Goal: Transaction & Acquisition: Download file/media

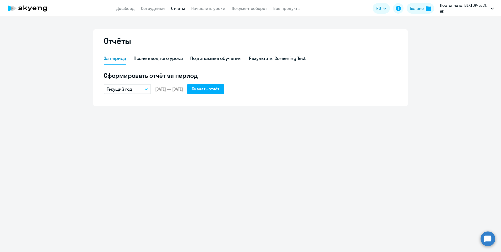
click at [145, 89] on icon "button" at bounding box center [146, 89] width 3 height 2
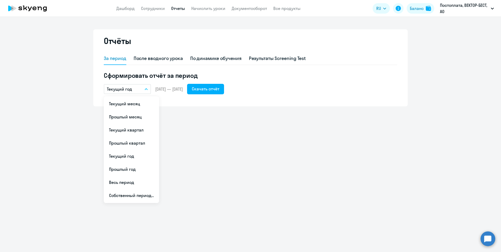
click at [188, 103] on div "Отчёты За период После вводного урока По динамике обучения Результаты Screening…" at bounding box center [250, 67] width 314 height 77
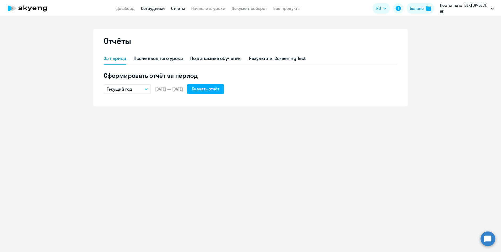
click at [153, 8] on link "Сотрудники" at bounding box center [153, 8] width 24 height 5
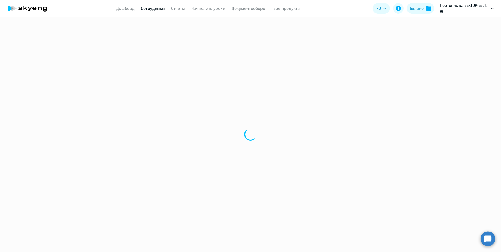
select select "30"
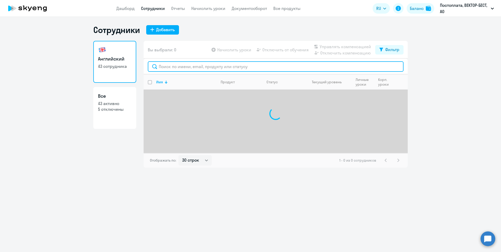
click at [174, 68] on input "text" at bounding box center [276, 66] width 256 height 10
type input "мостович"
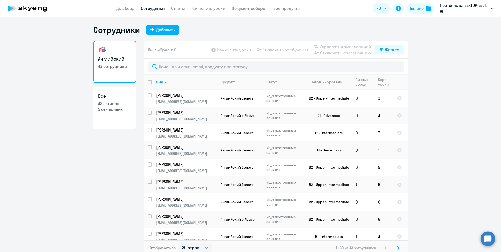
select select "30"
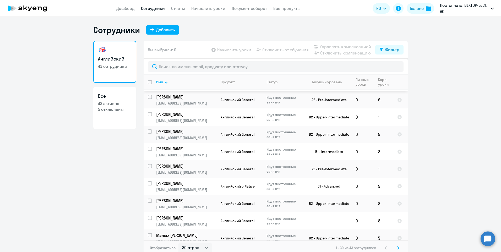
scroll to position [210, 0]
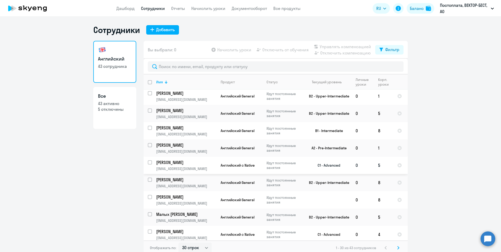
click at [180, 161] on p "[PERSON_NAME]" at bounding box center [185, 163] width 59 height 6
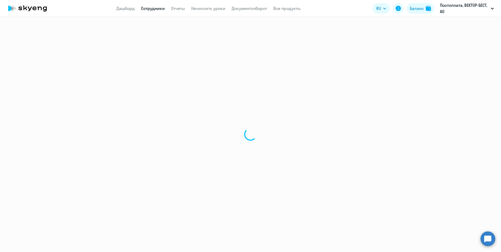
select select "english"
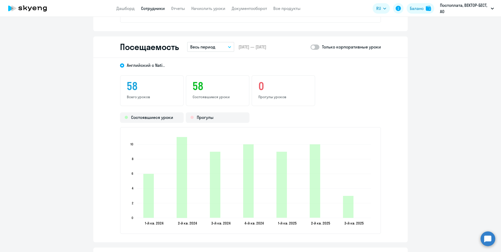
scroll to position [655, 0]
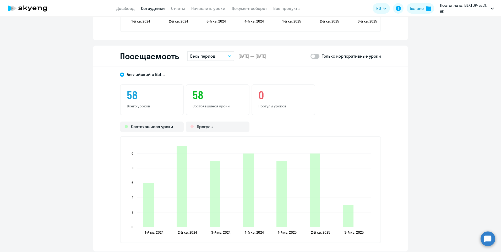
click at [226, 56] on button "Весь период" at bounding box center [210, 56] width 47 height 10
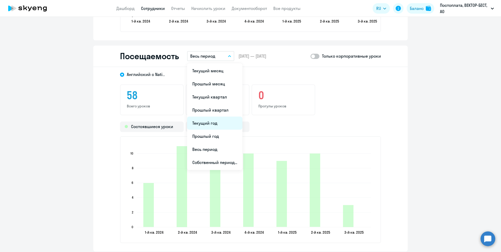
click at [216, 122] on li "Текущий год" at bounding box center [214, 123] width 55 height 13
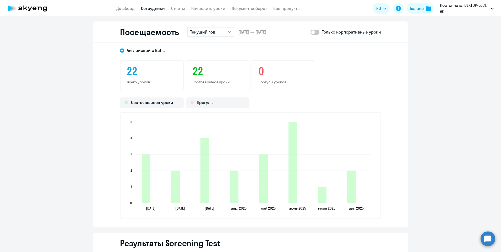
scroll to position [681, 0]
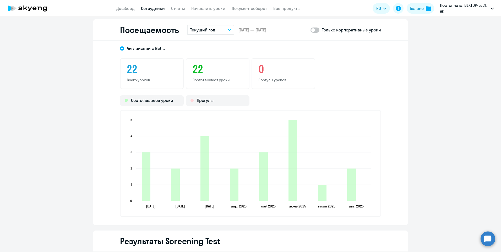
click at [218, 83] on div "22 Состоявшиеся уроки" at bounding box center [218, 73] width 64 height 31
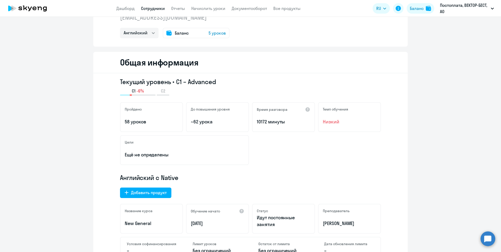
scroll to position [0, 0]
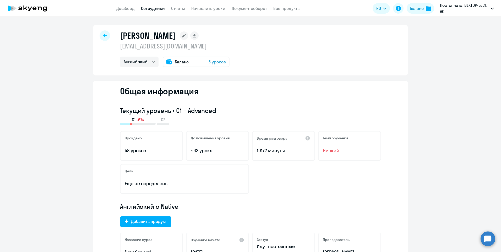
click at [103, 36] on icon at bounding box center [104, 36] width 3 height 4
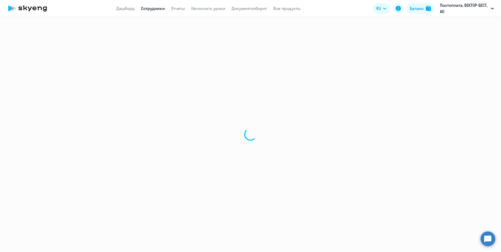
select select "30"
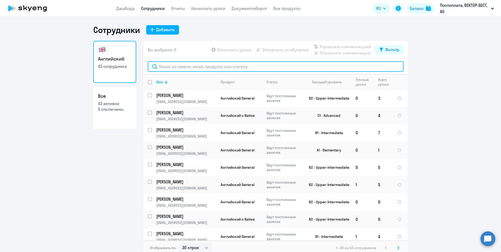
click at [175, 68] on input "text" at bounding box center [276, 66] width 256 height 10
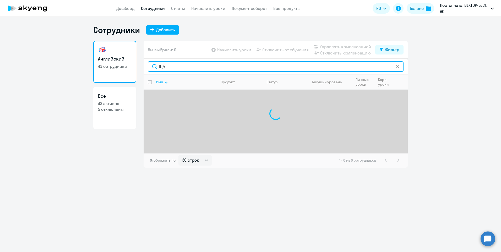
type input "Щ"
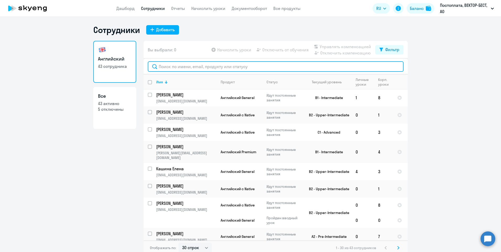
scroll to position [3, 0]
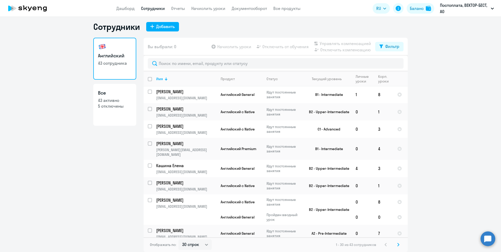
click at [397, 244] on icon at bounding box center [398, 244] width 2 height 3
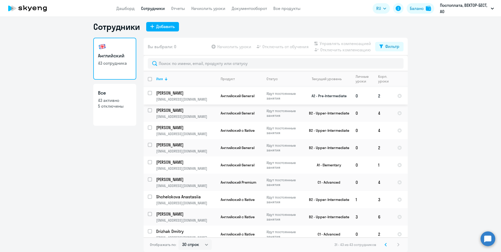
scroll to position [74, 0]
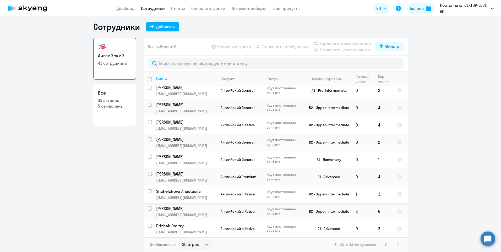
click at [177, 191] on p "Shchelokova Anastasiia" at bounding box center [185, 191] width 59 height 6
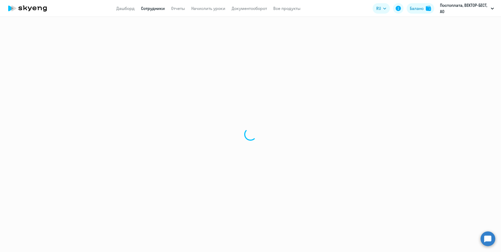
select select "english"
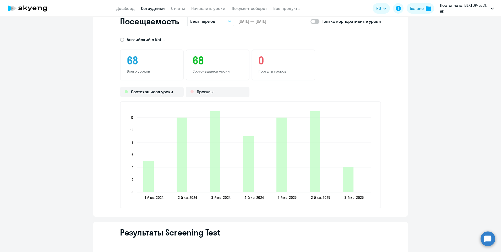
scroll to position [681, 0]
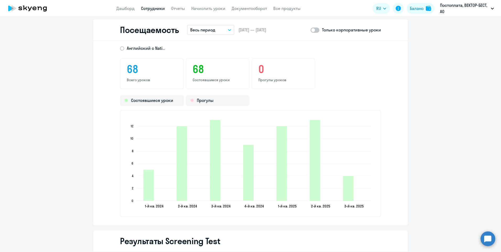
click at [227, 31] on button "Весь период" at bounding box center [210, 30] width 47 height 10
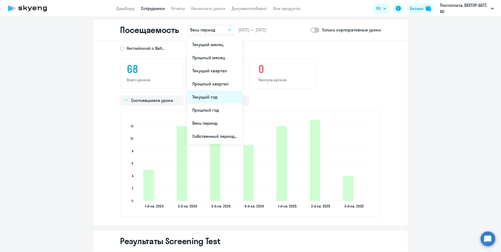
click at [211, 97] on li "Текущий год" at bounding box center [214, 96] width 55 height 13
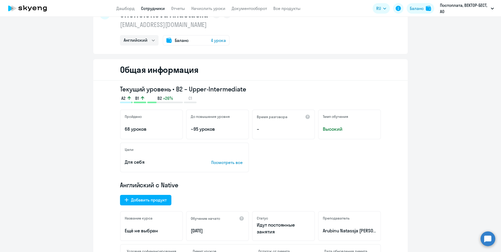
scroll to position [0, 0]
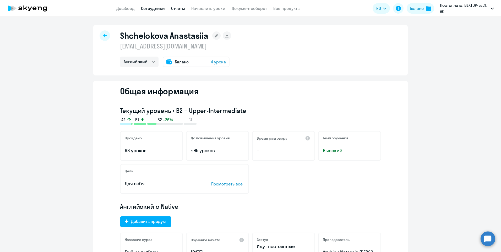
click at [178, 10] on link "Отчеты" at bounding box center [178, 8] width 14 height 5
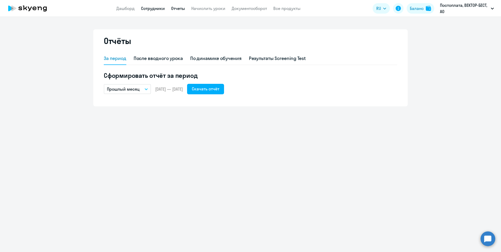
click at [158, 10] on link "Сотрудники" at bounding box center [153, 8] width 24 height 5
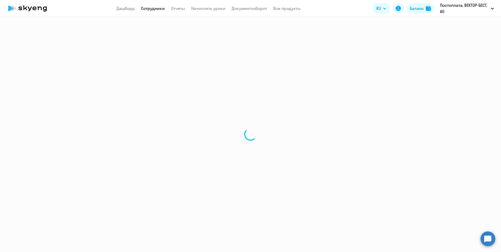
select select "30"
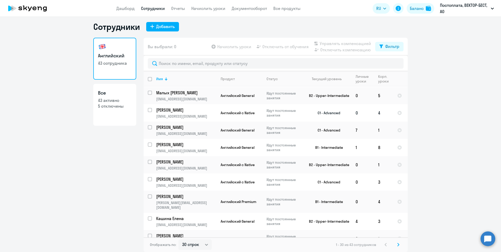
scroll to position [381, 0]
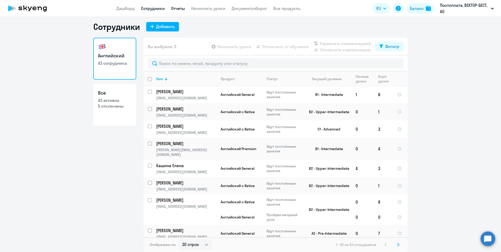
click at [175, 8] on link "Отчеты" at bounding box center [178, 8] width 14 height 5
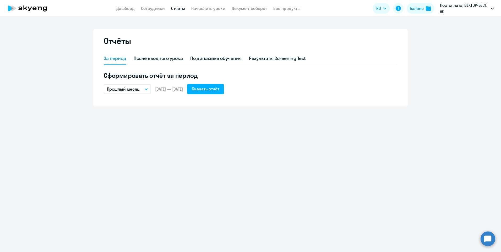
click at [141, 87] on button "Прошлый месяц" at bounding box center [127, 89] width 47 height 10
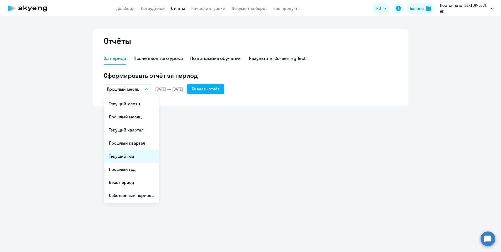
click at [123, 157] on li "Текущий год" at bounding box center [131, 156] width 55 height 13
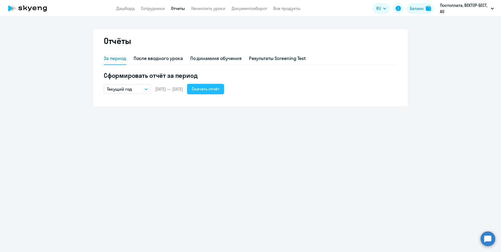
click at [219, 88] on div "Скачать отчёт" at bounding box center [206, 89] width 28 height 6
click at [210, 89] on div "Скачать отчёт" at bounding box center [206, 89] width 28 height 6
click at [157, 11] on link "Сотрудники" at bounding box center [153, 8] width 24 height 5
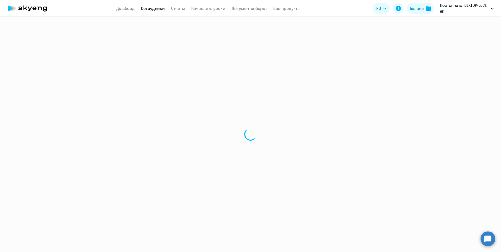
select select "30"
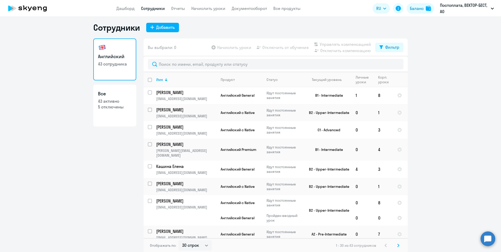
scroll to position [3, 0]
click at [397, 245] on icon at bounding box center [398, 245] width 2 height 4
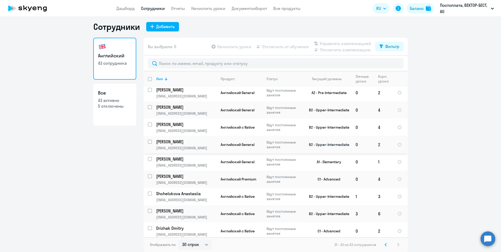
scroll to position [74, 0]
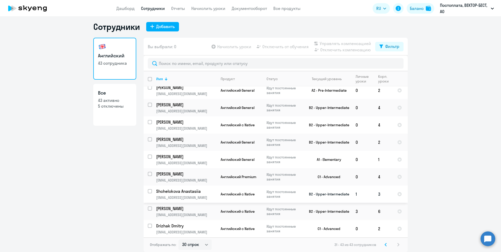
click at [178, 191] on p "Shchelokova Anastasiia" at bounding box center [185, 191] width 59 height 6
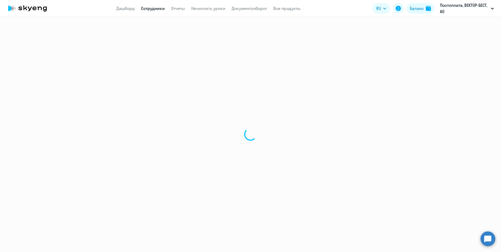
select select "english"
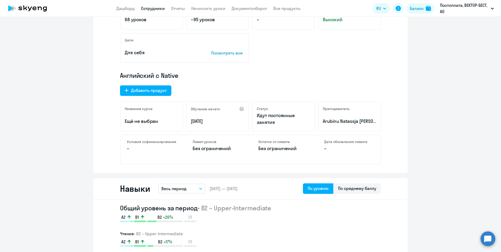
scroll to position [236, 0]
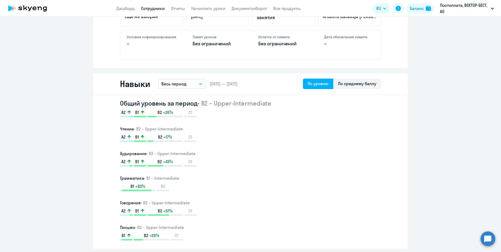
click at [197, 86] on button "Весь период" at bounding box center [181, 84] width 47 height 10
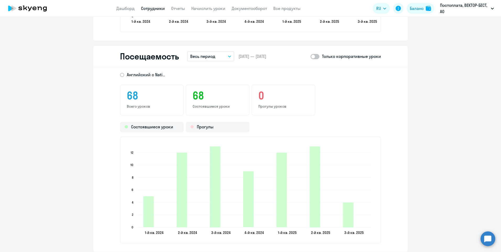
scroll to position [655, 0]
click at [230, 56] on button "Весь период" at bounding box center [210, 56] width 47 height 10
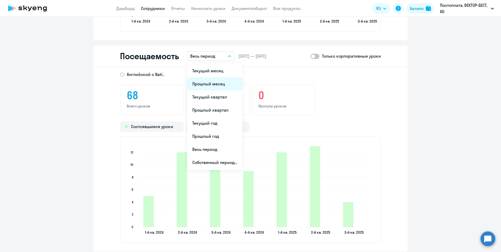
click at [211, 84] on li "Прошлый месяц" at bounding box center [214, 83] width 55 height 13
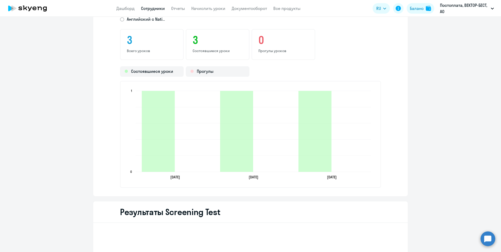
scroll to position [681, 0]
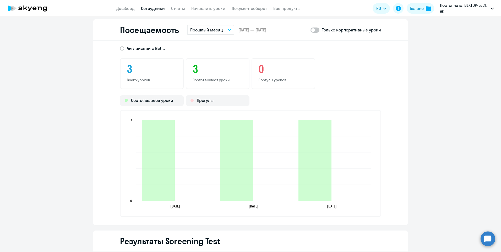
click at [260, 68] on h3 "0" at bounding box center [283, 69] width 50 height 13
click at [225, 33] on button "Прошлый месяц" at bounding box center [210, 30] width 47 height 10
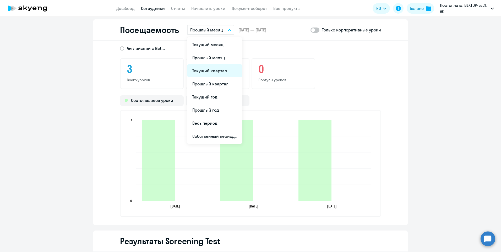
click at [216, 72] on li "Текущий квартал" at bounding box center [214, 70] width 55 height 13
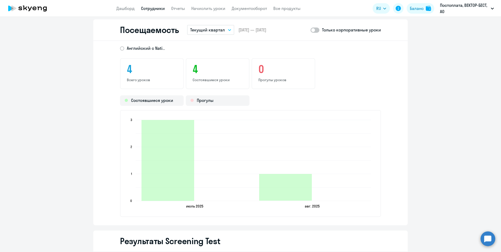
click at [228, 30] on icon "button" at bounding box center [229, 29] width 3 height 1
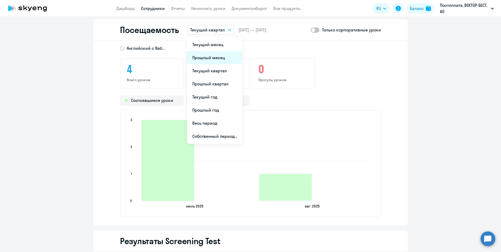
click at [216, 56] on li "Прошлый месяц" at bounding box center [214, 57] width 55 height 13
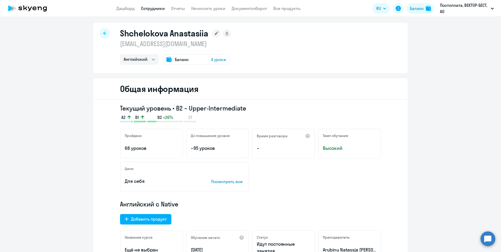
scroll to position [0, 0]
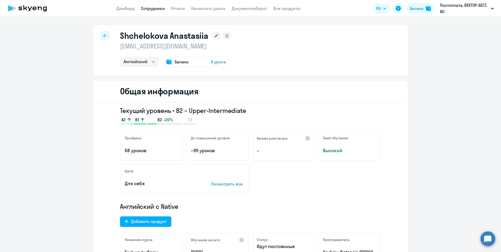
click at [103, 37] on icon at bounding box center [104, 36] width 3 height 4
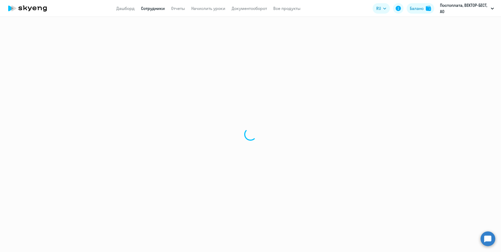
select select "30"
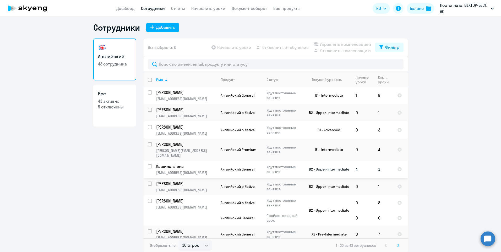
scroll to position [3, 0]
click at [397, 244] on icon at bounding box center [398, 245] width 2 height 4
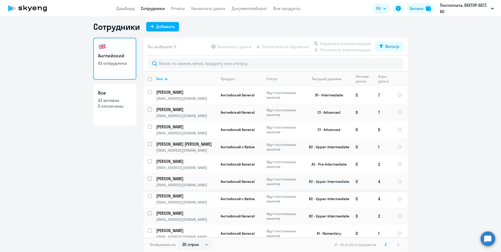
click at [190, 178] on p "[PERSON_NAME]" at bounding box center [185, 179] width 59 height 6
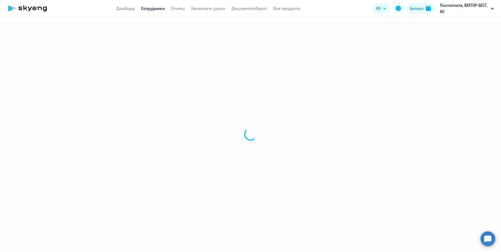
select select "english"
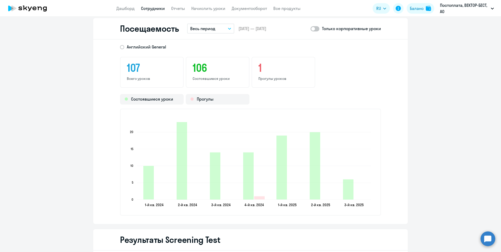
scroll to position [681, 0]
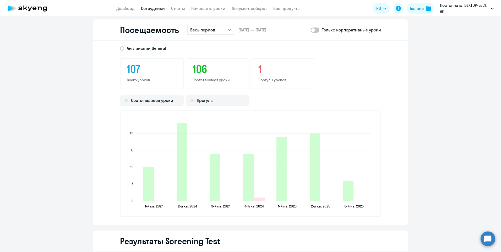
click at [228, 31] on icon "button" at bounding box center [229, 30] width 3 height 2
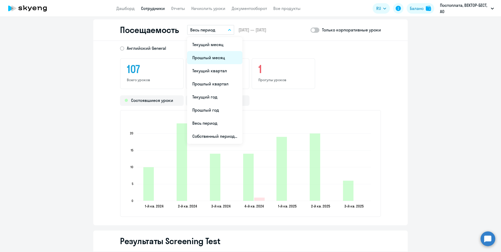
click at [225, 54] on li "Прошлый месяц" at bounding box center [214, 57] width 55 height 13
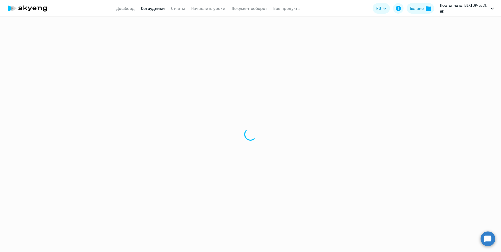
select select "30"
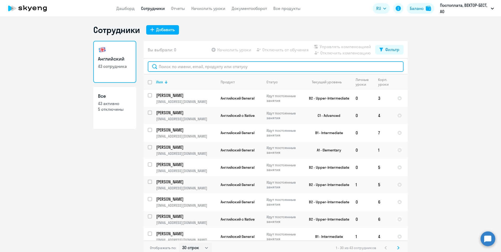
click at [184, 68] on input "text" at bounding box center [276, 66] width 256 height 10
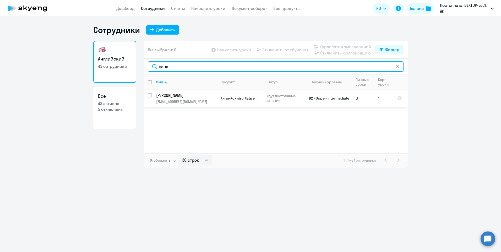
type input "канд"
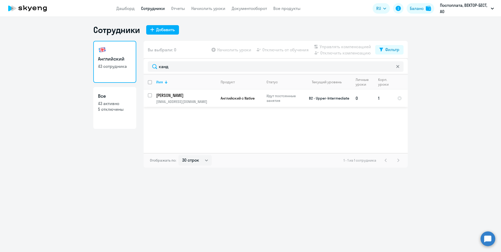
click at [186, 95] on p "[PERSON_NAME]" at bounding box center [185, 95] width 59 height 6
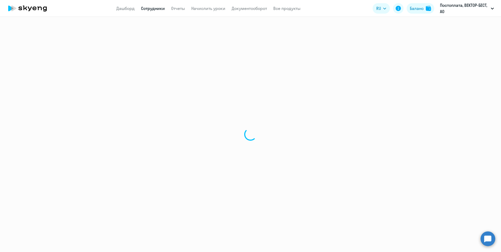
select select "english"
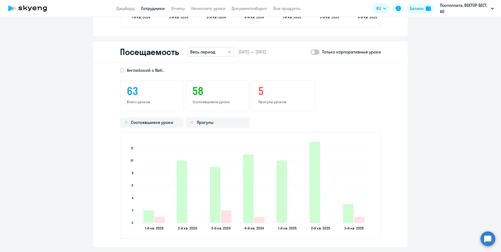
scroll to position [655, 0]
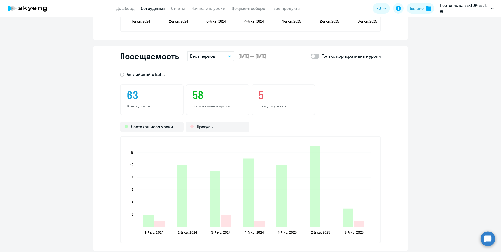
click at [225, 54] on button "Весь период" at bounding box center [210, 56] width 47 height 10
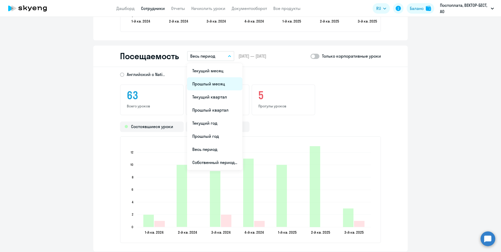
click at [217, 84] on li "Прошлый месяц" at bounding box center [214, 83] width 55 height 13
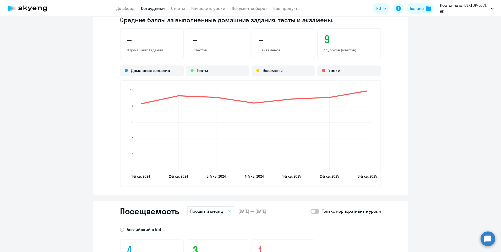
scroll to position [498, 0]
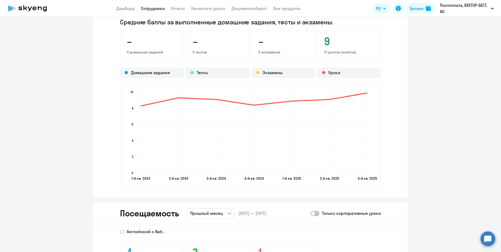
select select "30"
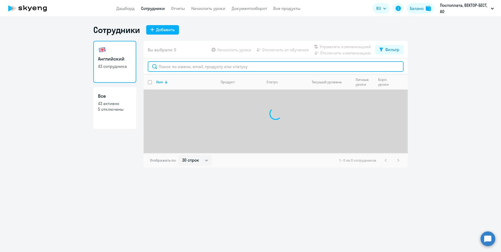
click at [182, 65] on input "text" at bounding box center [276, 66] width 256 height 10
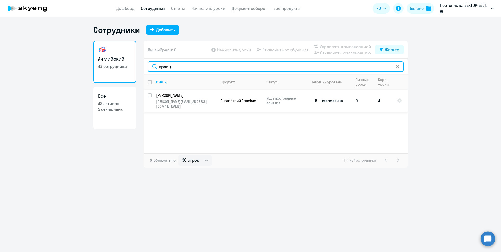
type input "кравц"
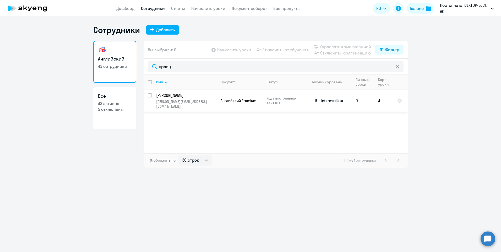
click at [190, 94] on p "[PERSON_NAME]" at bounding box center [185, 95] width 59 height 6
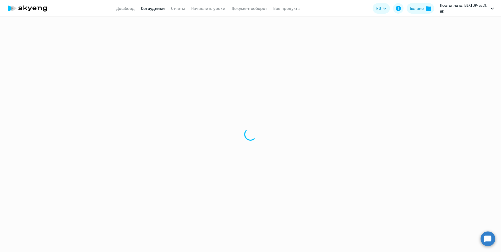
select select "english"
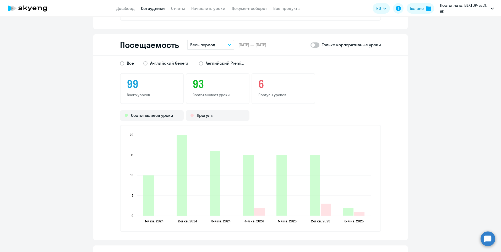
scroll to position [655, 0]
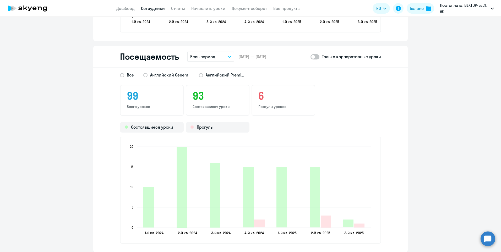
click at [225, 54] on button "Весь период" at bounding box center [210, 57] width 47 height 10
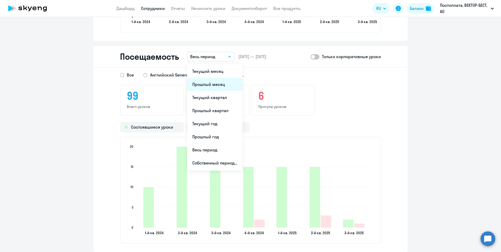
click at [211, 87] on li "Прошлый месяц" at bounding box center [214, 84] width 55 height 13
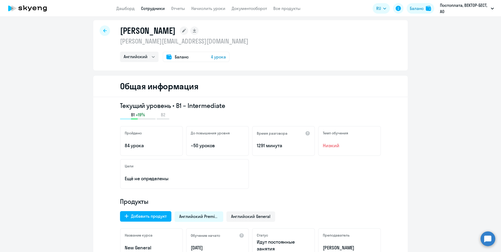
scroll to position [0, 0]
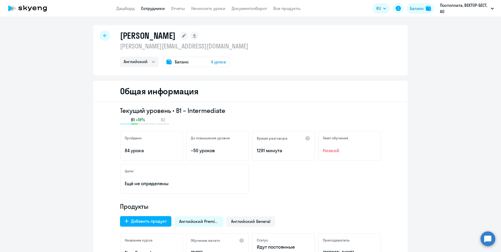
click at [106, 37] on div at bounding box center [105, 35] width 10 height 10
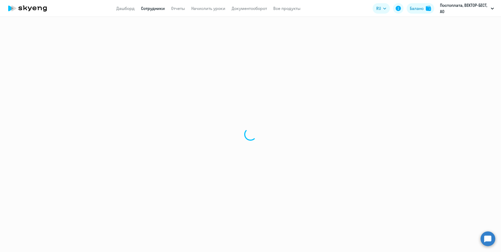
select select "30"
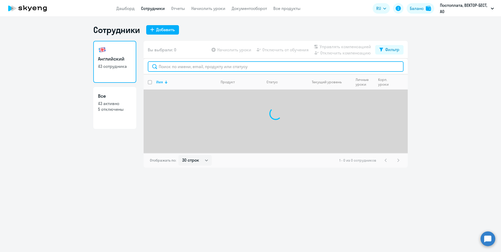
click at [171, 67] on input "text" at bounding box center [276, 66] width 256 height 10
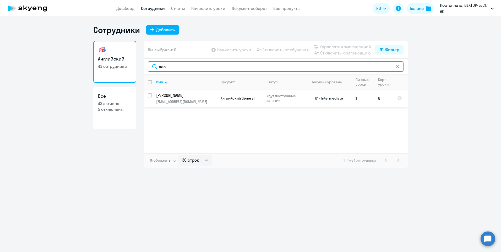
type input "лаз"
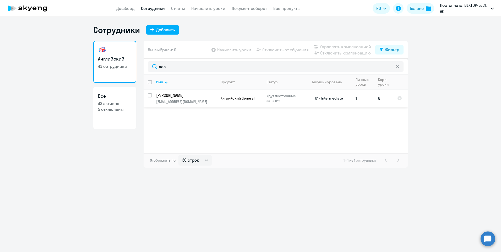
click at [191, 97] on p "[PERSON_NAME]" at bounding box center [185, 95] width 59 height 6
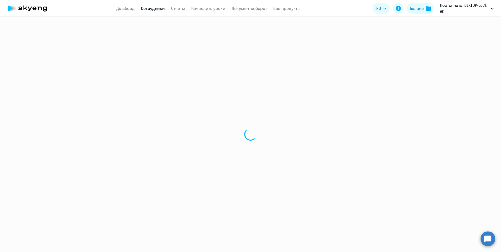
select select "english"
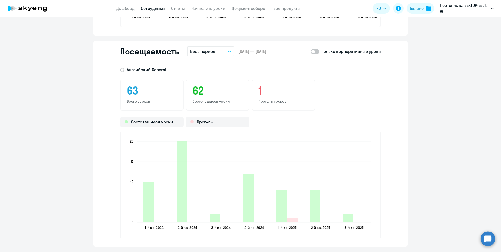
scroll to position [655, 0]
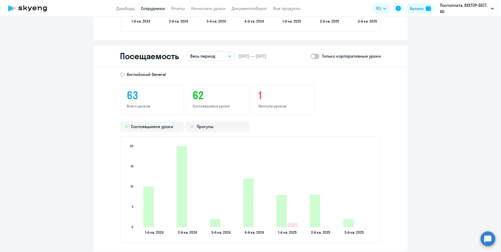
click at [230, 57] on button "Весь период" at bounding box center [210, 56] width 47 height 10
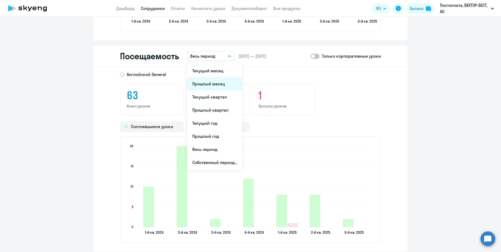
click at [219, 84] on li "Прошлый месяц" at bounding box center [214, 83] width 55 height 13
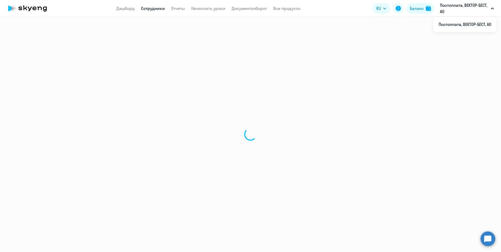
select select "30"
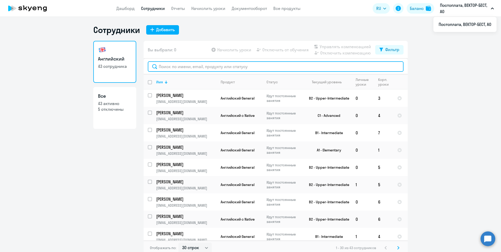
click at [200, 68] on input "text" at bounding box center [276, 66] width 256 height 10
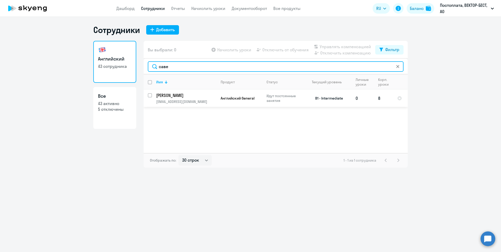
type input "саве"
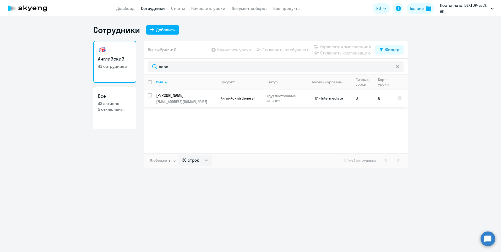
click at [201, 97] on p "[PERSON_NAME]" at bounding box center [185, 95] width 59 height 6
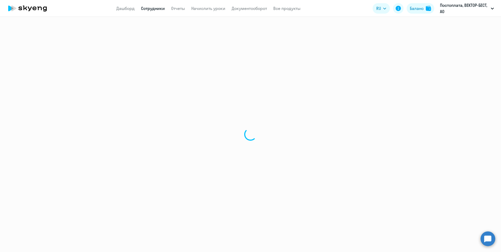
select select "english"
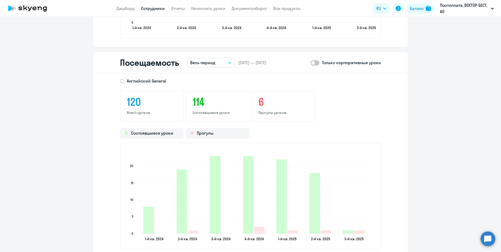
scroll to position [655, 0]
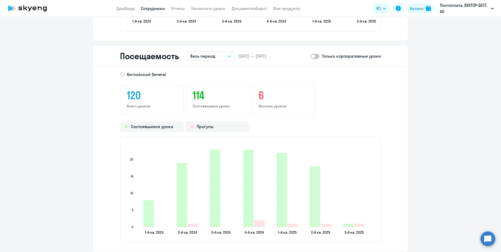
click at [224, 56] on button "Весь период" at bounding box center [210, 56] width 47 height 10
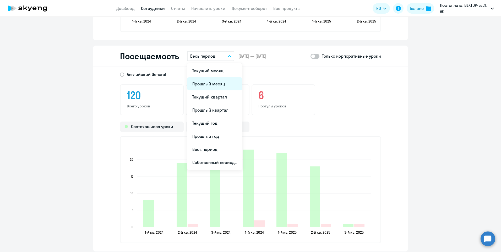
click at [217, 82] on li "Прошлый месяц" at bounding box center [214, 83] width 55 height 13
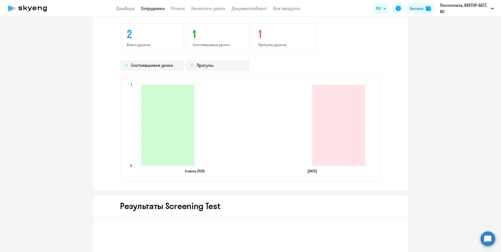
scroll to position [733, 0]
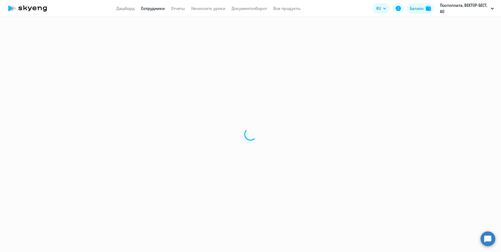
select select "30"
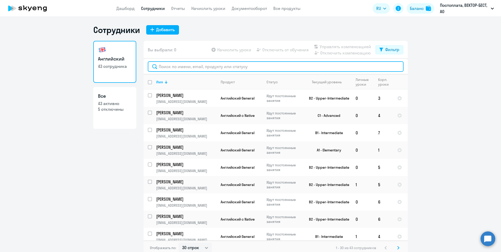
click at [177, 66] on input "text" at bounding box center [276, 66] width 256 height 10
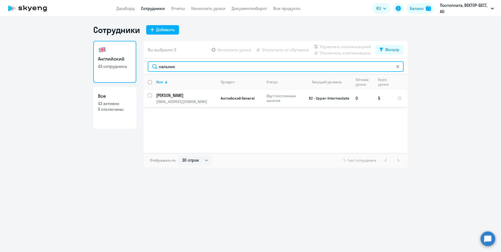
type input "сальник"
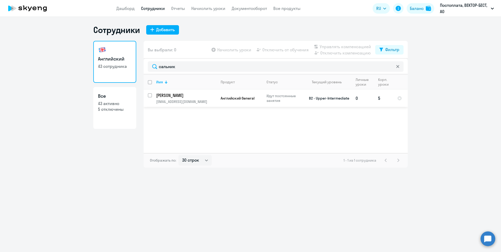
click at [191, 93] on p "[PERSON_NAME]" at bounding box center [185, 95] width 59 height 6
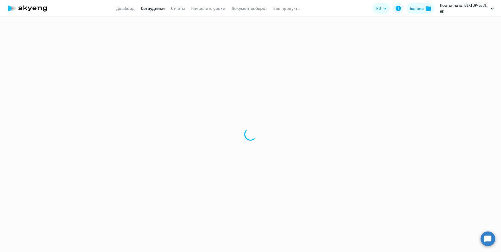
select select "english"
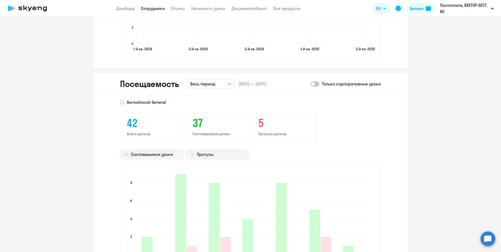
scroll to position [655, 0]
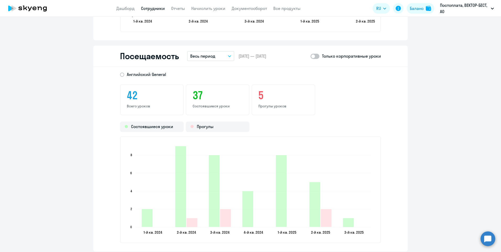
click at [225, 57] on button "Весь период" at bounding box center [210, 56] width 47 height 10
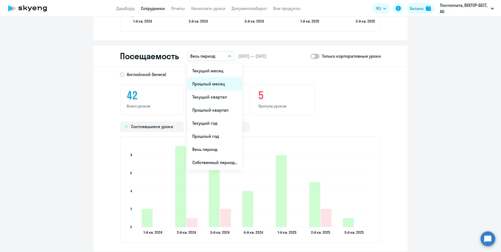
click at [219, 80] on li "Прошлый месяц" at bounding box center [214, 83] width 55 height 13
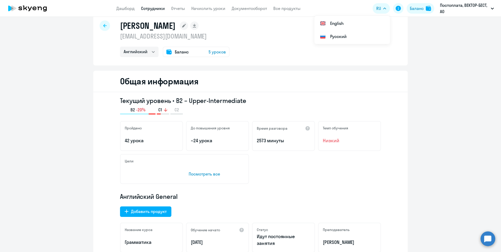
scroll to position [0, 0]
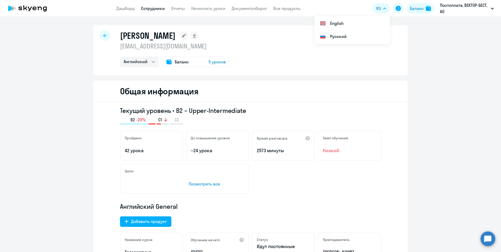
click at [103, 35] on icon at bounding box center [104, 36] width 3 height 4
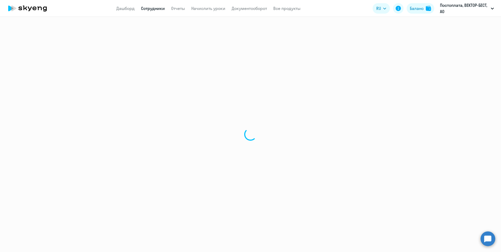
select select "30"
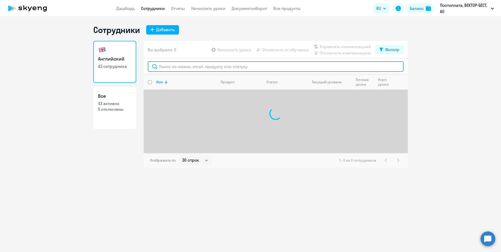
click at [202, 68] on input "text" at bounding box center [276, 66] width 256 height 10
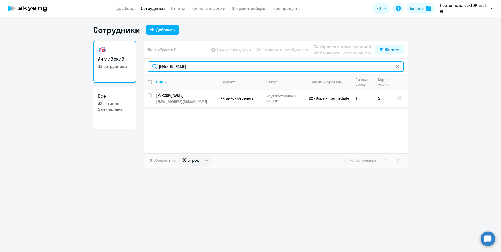
type input "[PERSON_NAME]"
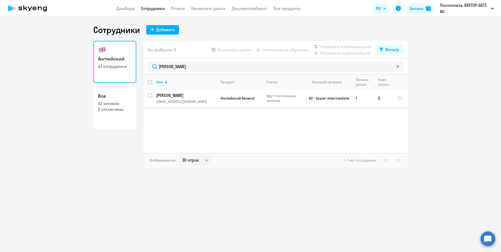
click at [189, 96] on p "[PERSON_NAME]" at bounding box center [185, 95] width 59 height 6
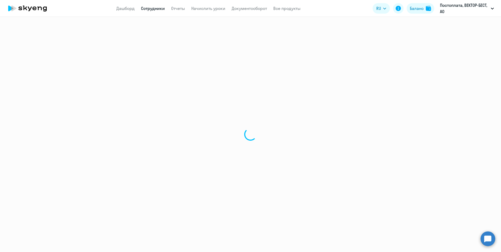
select select "english"
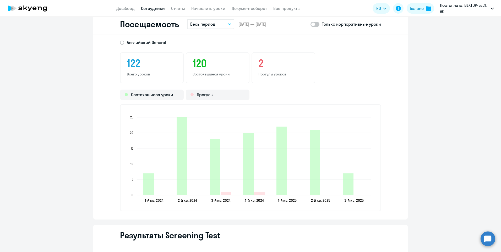
scroll to position [681, 0]
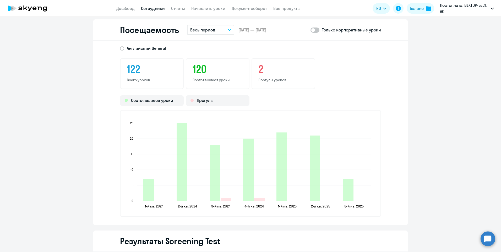
click at [226, 26] on button "Весь период" at bounding box center [210, 30] width 47 height 10
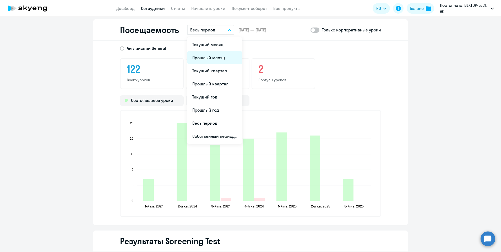
click at [213, 59] on li "Прошлый месяц" at bounding box center [214, 57] width 55 height 13
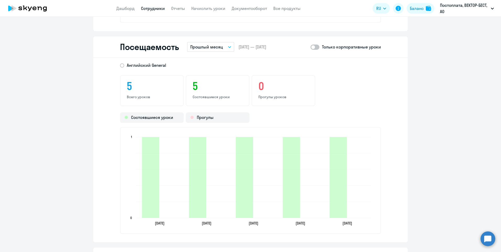
scroll to position [655, 0]
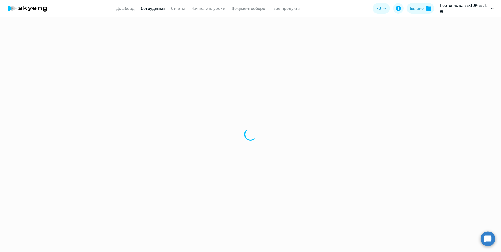
select select "30"
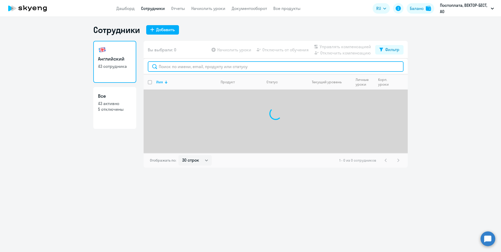
click at [172, 66] on input "text" at bounding box center [276, 66] width 256 height 10
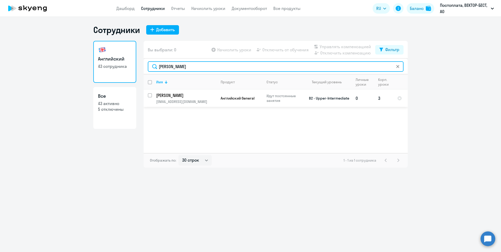
type input "[PERSON_NAME]"
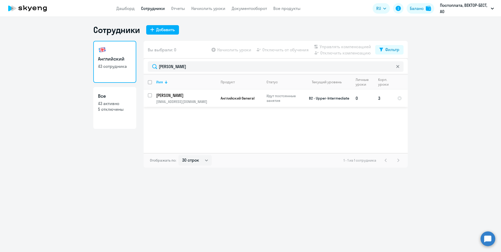
click at [204, 96] on p "[PERSON_NAME]" at bounding box center [185, 95] width 59 height 6
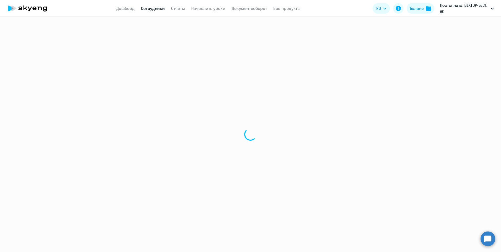
select select "english"
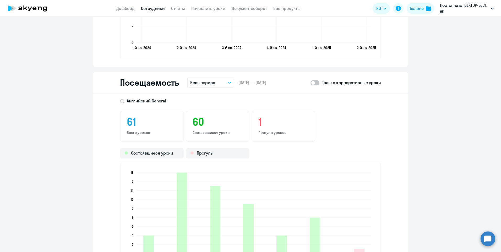
scroll to position [629, 0]
click at [226, 81] on button "Весь период" at bounding box center [210, 82] width 47 height 10
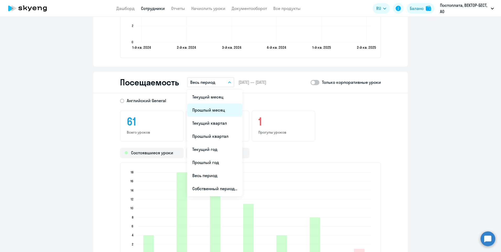
click at [214, 108] on li "Прошлый месяц" at bounding box center [214, 109] width 55 height 13
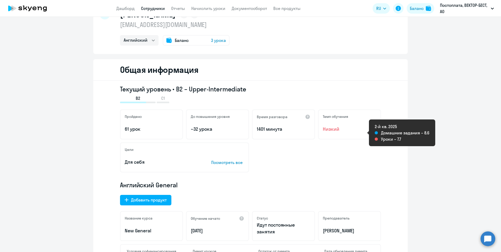
scroll to position [0, 0]
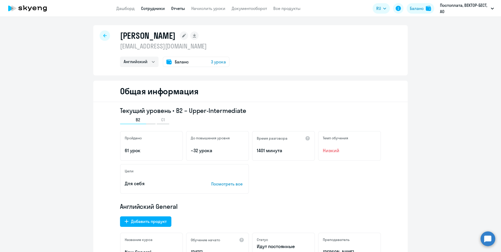
click at [179, 9] on link "Отчеты" at bounding box center [178, 8] width 14 height 5
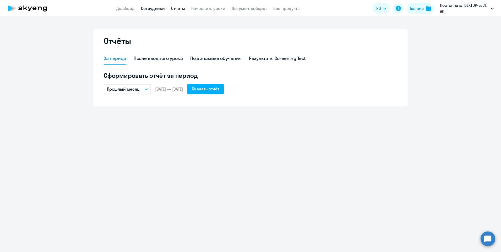
click at [145, 7] on link "Сотрудники" at bounding box center [153, 8] width 24 height 5
select select "30"
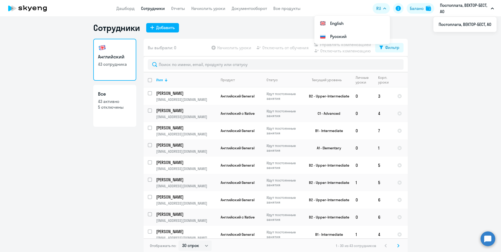
scroll to position [3, 0]
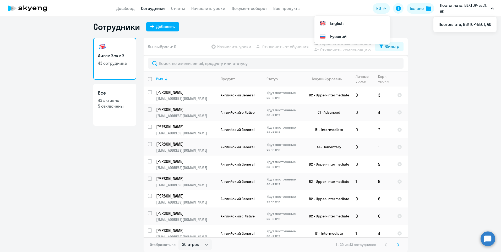
click at [441, 147] on ng-component "Сотрудники Добавить Английский 43 сотрудника Все 43 активно 5 отключены Вы выбр…" at bounding box center [250, 136] width 501 height 230
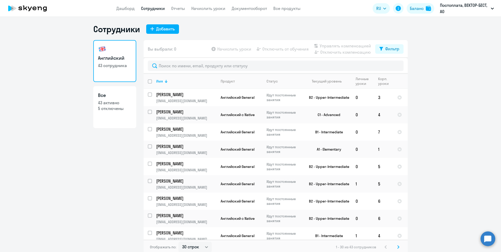
scroll to position [0, 0]
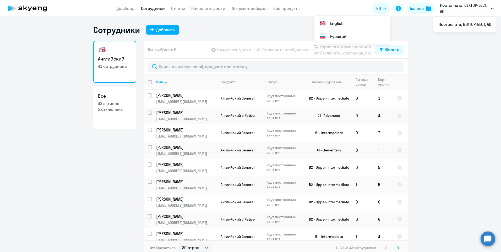
click at [492, 9] on icon "button" at bounding box center [492, 9] width 3 height 2
click at [458, 12] on p "Постоплата, ВЕКТОР-БЕСТ, АО" at bounding box center [464, 8] width 49 height 13
click at [448, 68] on ng-component "Сотрудники Добавить Английский 43 сотрудника Все 43 активно 5 отключены Вы выбр…" at bounding box center [250, 140] width 501 height 230
click at [249, 9] on link "Документооборот" at bounding box center [249, 8] width 35 height 5
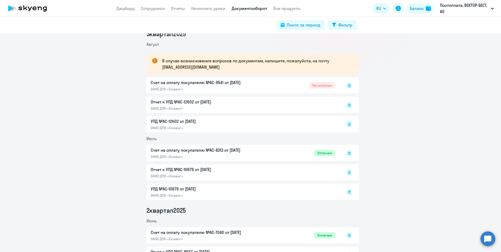
scroll to position [79, 0]
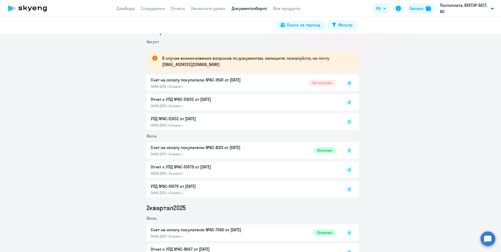
click at [349, 99] on div at bounding box center [343, 102] width 17 height 12
click at [346, 103] on rect at bounding box center [349, 102] width 6 height 6
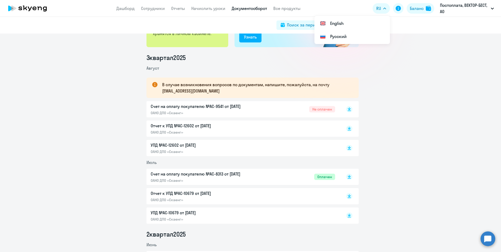
scroll to position [52, 0]
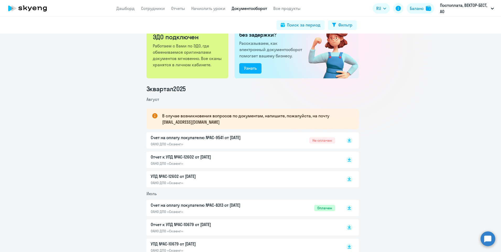
scroll to position [0, 0]
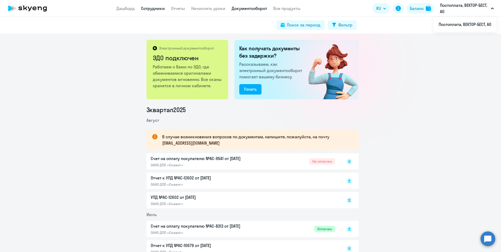
click at [159, 9] on link "Сотрудники" at bounding box center [153, 8] width 24 height 5
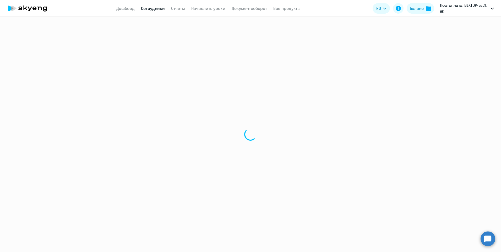
select select "30"
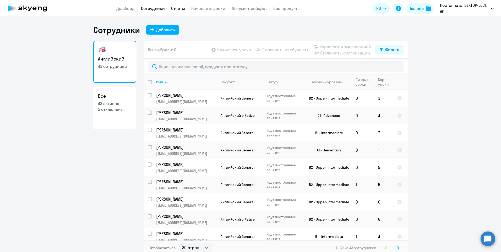
click at [182, 8] on link "Отчеты" at bounding box center [178, 8] width 14 height 5
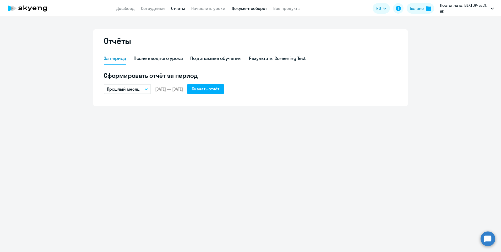
click at [255, 10] on link "Документооборот" at bounding box center [249, 8] width 35 height 5
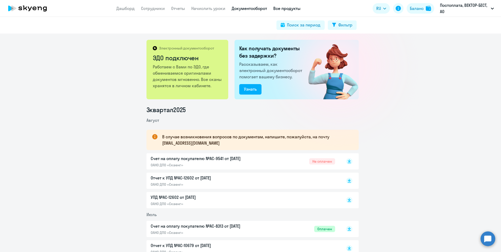
click at [298, 10] on link "Все продукты" at bounding box center [286, 8] width 27 height 5
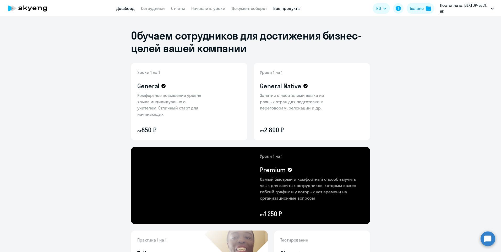
click at [129, 10] on link "Дашборд" at bounding box center [125, 8] width 18 height 5
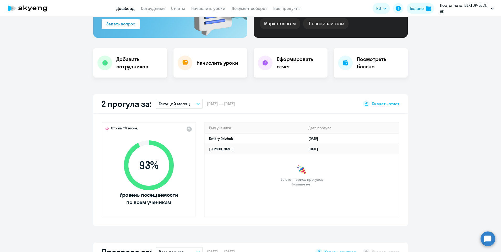
scroll to position [105, 0]
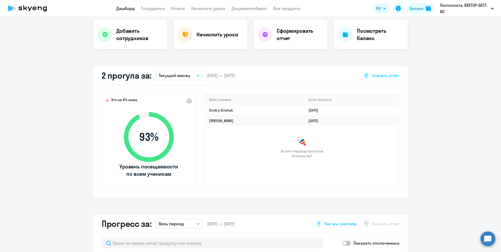
click at [196, 76] on icon "button" at bounding box center [197, 76] width 3 height 2
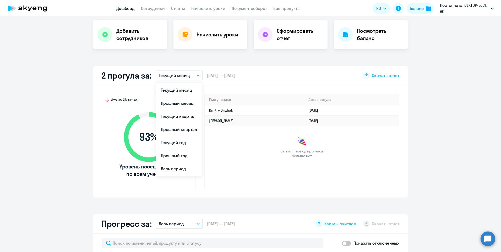
select select "30"
click at [193, 102] on li "Прошлый месяц" at bounding box center [179, 103] width 47 height 13
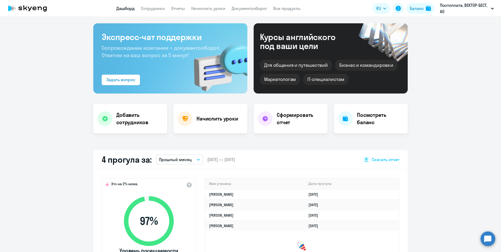
scroll to position [0, 0]
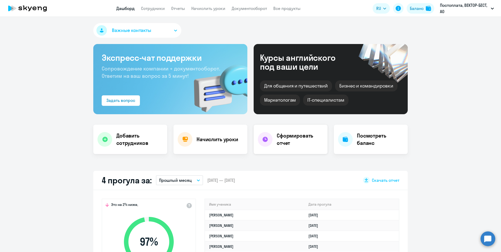
click at [296, 144] on h4 "Сформировать отчет" at bounding box center [300, 139] width 47 height 15
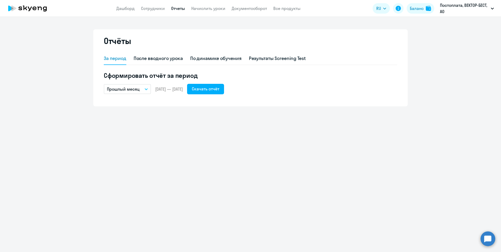
click at [455, 114] on div "Отчёты За период После вводного урока По динамике обучения Результаты Screening…" at bounding box center [250, 134] width 501 height 235
click at [125, 12] on app-header "Дашборд Сотрудники Отчеты Начислить уроки Документооборот Все продукты Дашборд …" at bounding box center [250, 8] width 501 height 17
click at [127, 9] on link "Дашборд" at bounding box center [125, 8] width 18 height 5
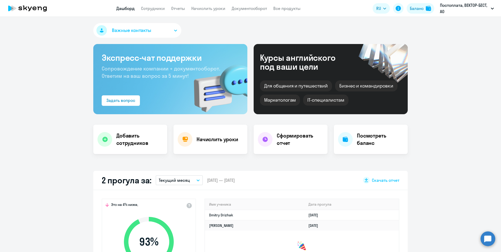
click at [176, 31] on button "Важные контакты" at bounding box center [137, 30] width 88 height 15
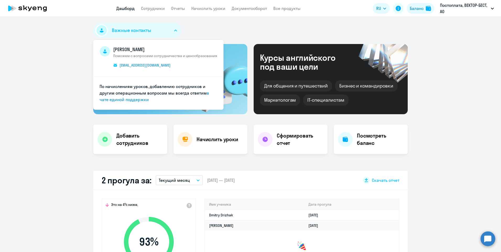
select select "30"
click at [145, 67] on span "[EMAIL_ADDRESS][DOMAIN_NAME]" at bounding box center [144, 65] width 51 height 5
click at [305, 141] on h4 "Сформировать отчет" at bounding box center [300, 139] width 47 height 15
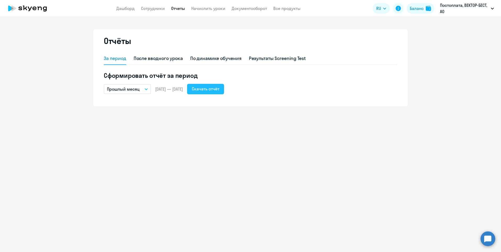
click at [219, 88] on div "Скачать отчёт" at bounding box center [206, 89] width 28 height 6
click at [29, 8] on icon at bounding box center [27, 8] width 46 height 13
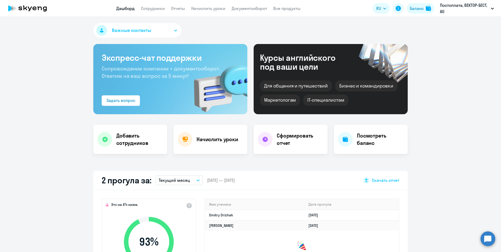
select select "30"
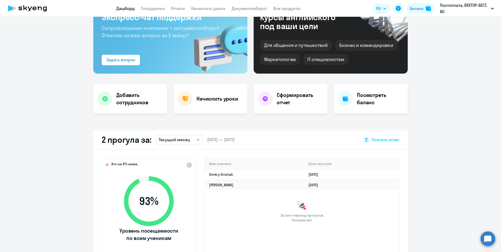
scroll to position [105, 0]
